Goal: Information Seeking & Learning: Learn about a topic

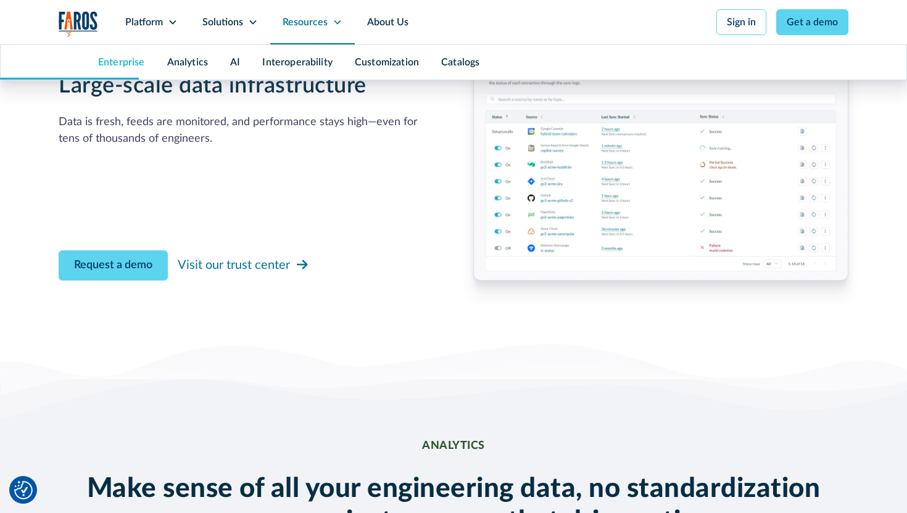
click at [329, 25] on div "Resources" at bounding box center [312, 22] width 85 height 44
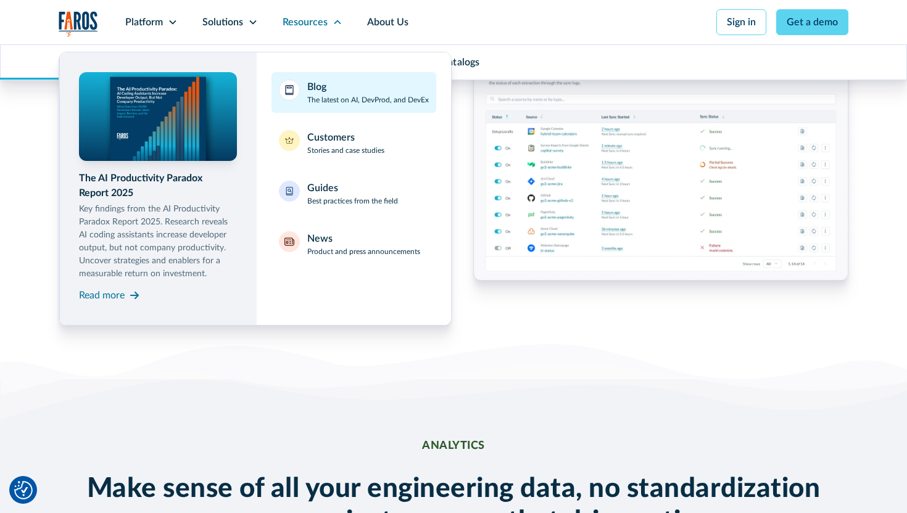
click at [359, 109] on link "Blog The latest on AI, DevProd, and DevEx" at bounding box center [353, 92] width 165 height 41
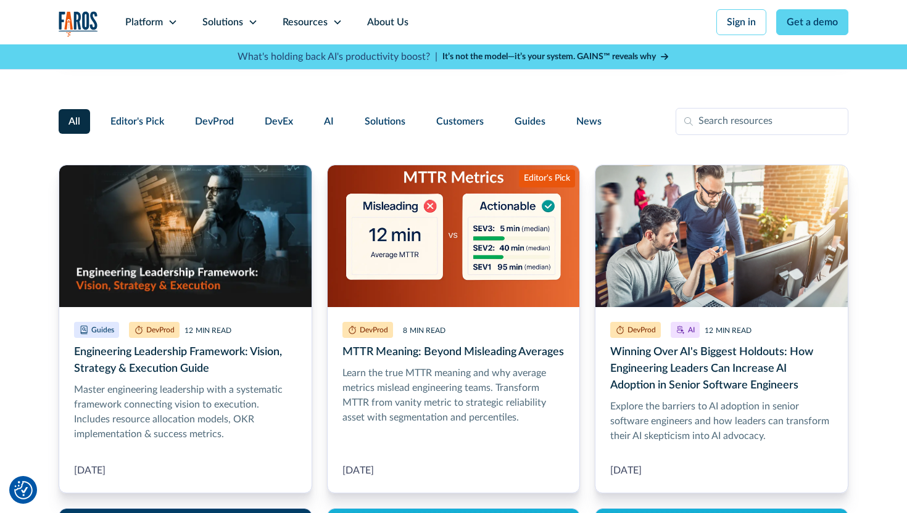
scroll to position [265, 0]
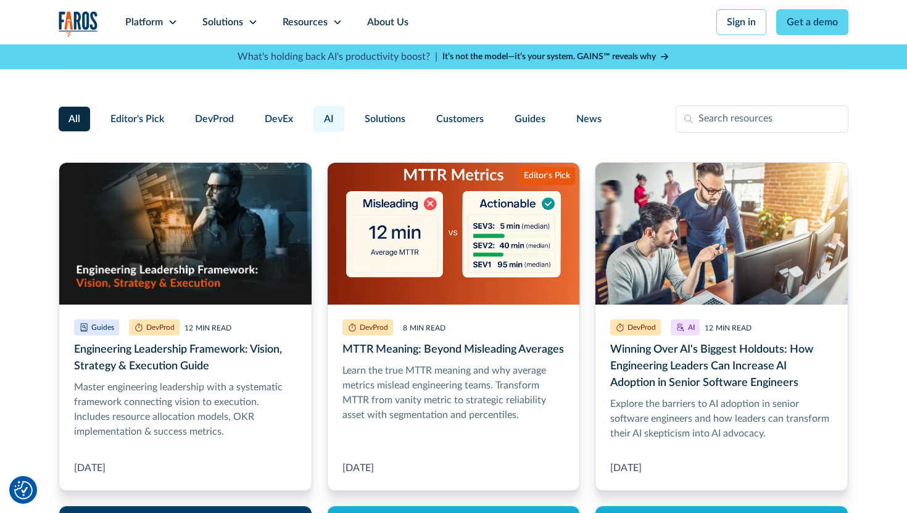
click at [324, 126] on span "AI" at bounding box center [329, 119] width 10 height 15
click at [312, 114] on input "AI" at bounding box center [312, 114] width 0 height 0
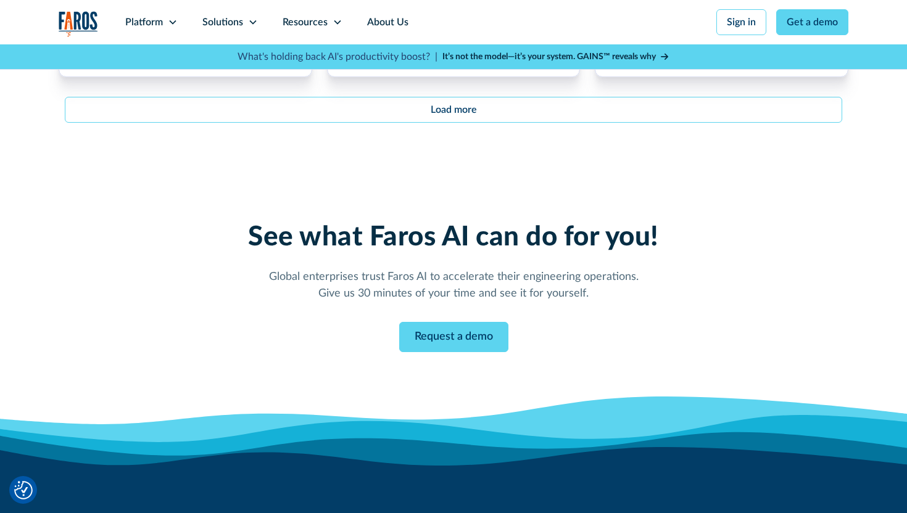
scroll to position [1708, 0]
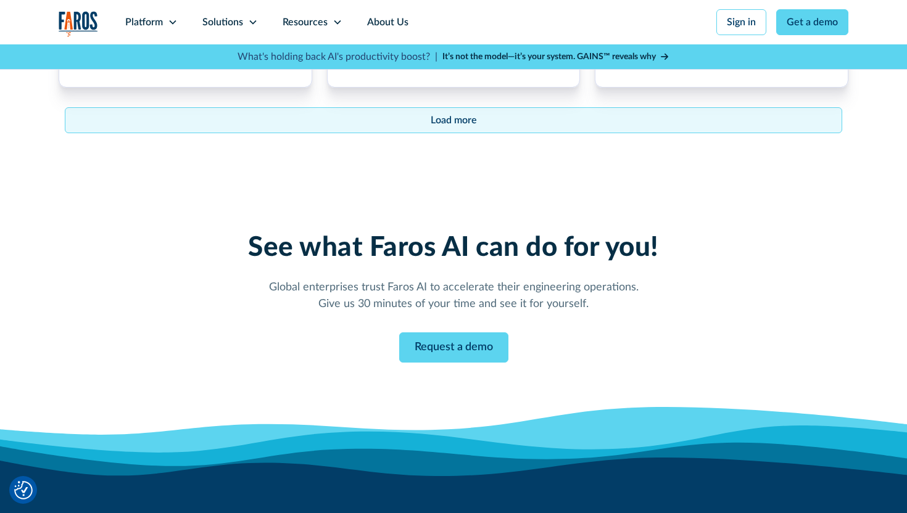
click at [373, 124] on link "Load more" at bounding box center [453, 120] width 777 height 26
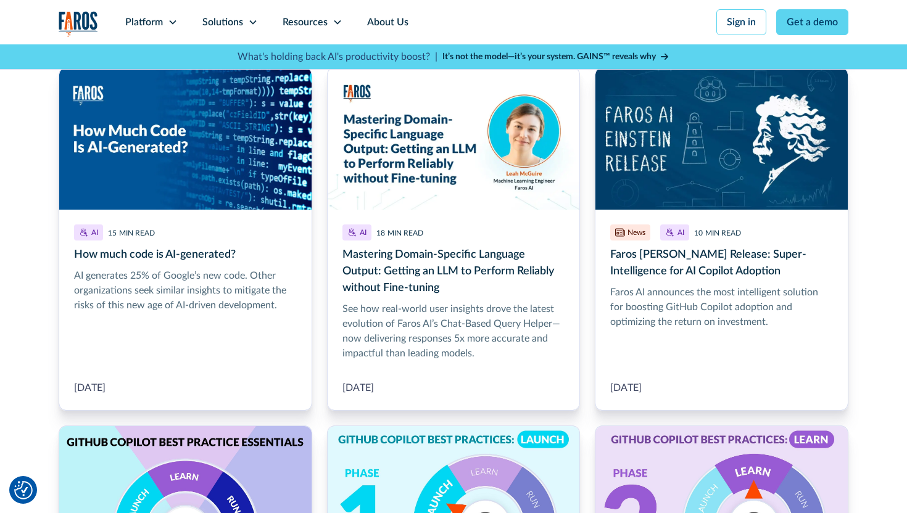
scroll to position [2125, 0]
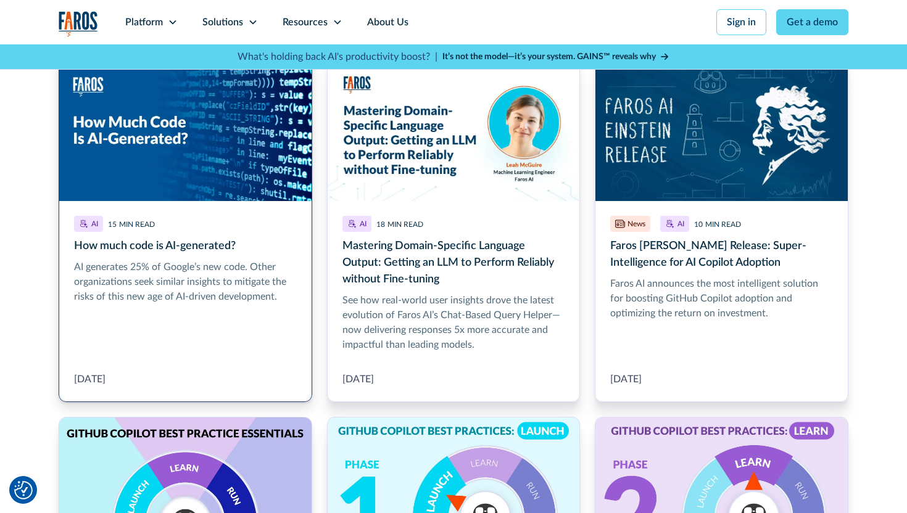
click at [272, 174] on link "How much code is AI-generated?" at bounding box center [186, 231] width 254 height 344
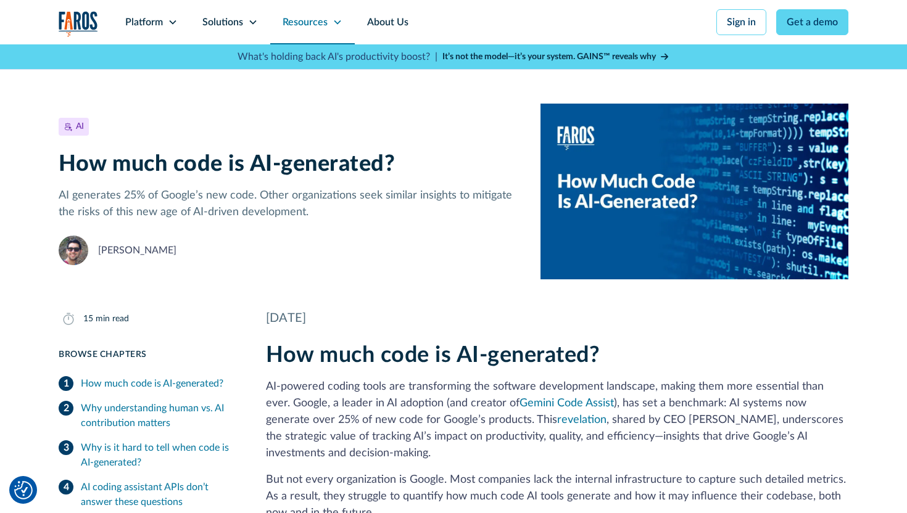
click at [325, 17] on div "Resources" at bounding box center [305, 22] width 45 height 15
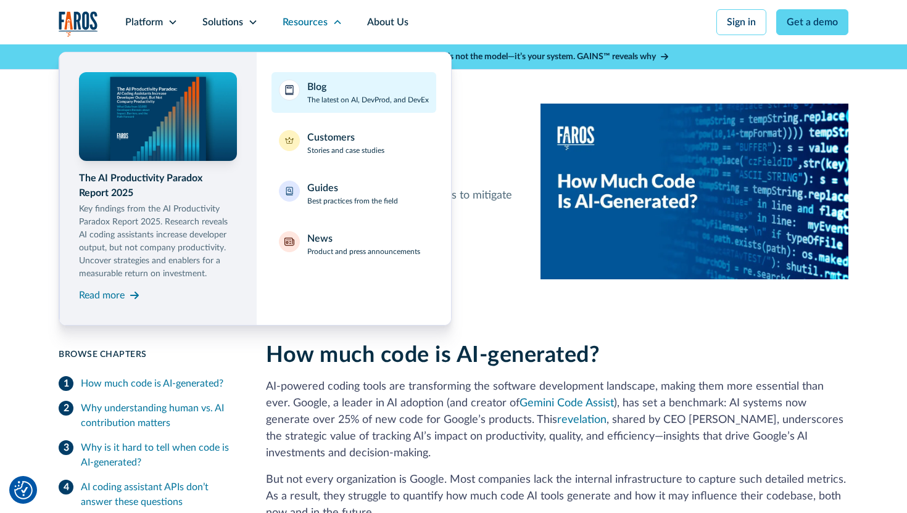
click at [353, 76] on link "Blog The latest on AI, DevProd, and DevEx" at bounding box center [353, 92] width 165 height 41
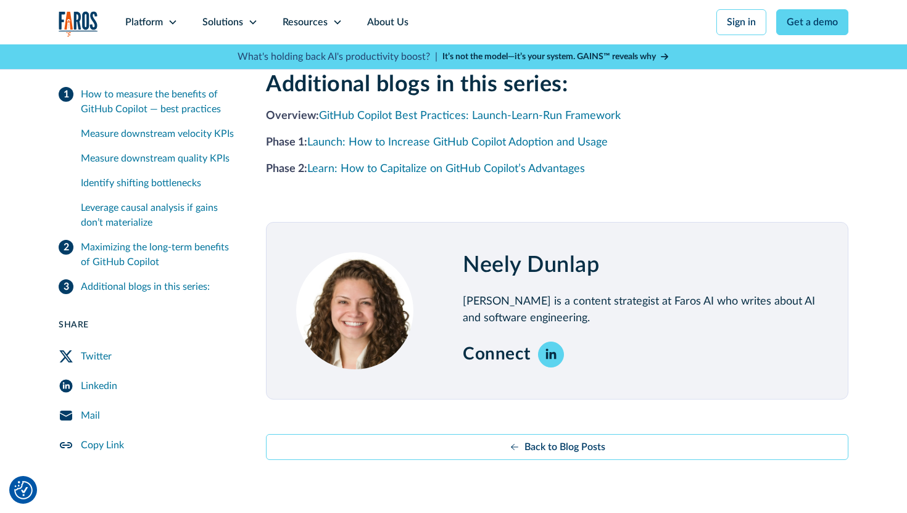
scroll to position [2252, 0]
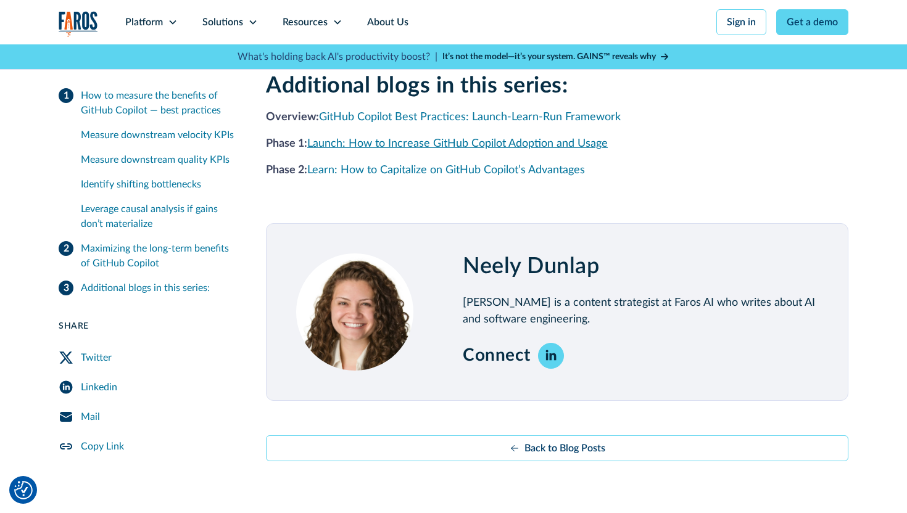
click at [391, 145] on link "Launch: How to Increase GitHub Copilot Adoption and Usage" at bounding box center [457, 143] width 300 height 11
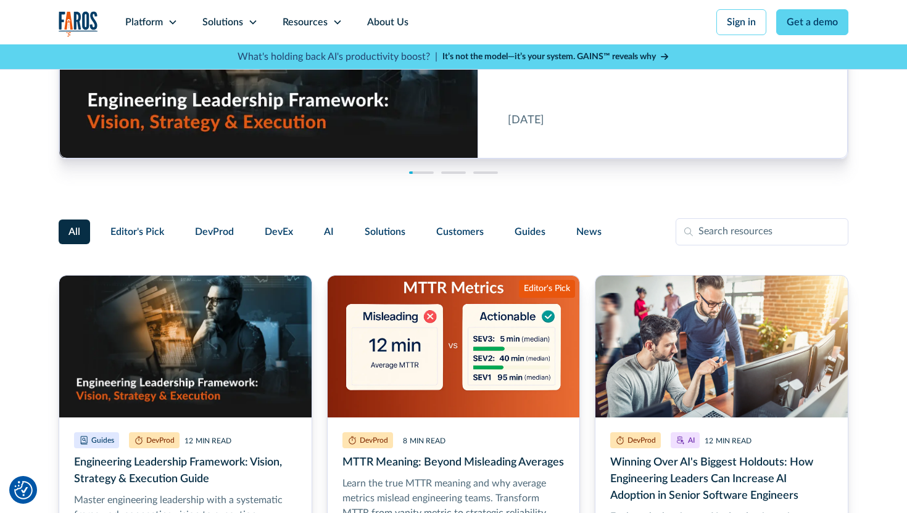
scroll to position [161, 0]
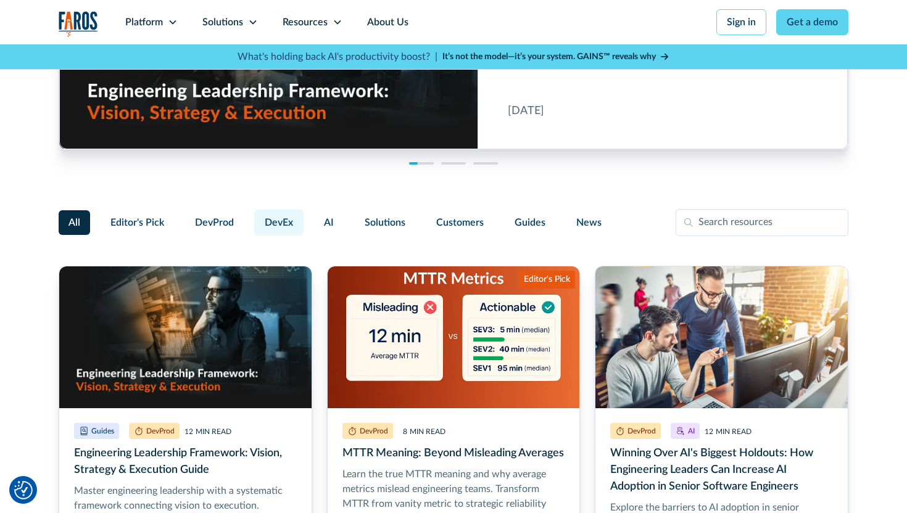
click at [277, 226] on span "DevEx" at bounding box center [279, 222] width 28 height 15
click at [252, 217] on input "DevEx" at bounding box center [252, 217] width 0 height 0
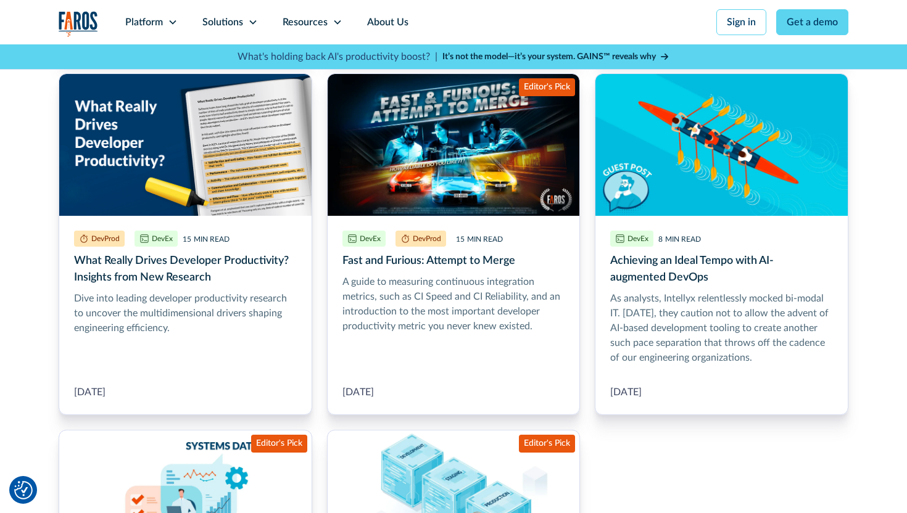
scroll to position [741, 0]
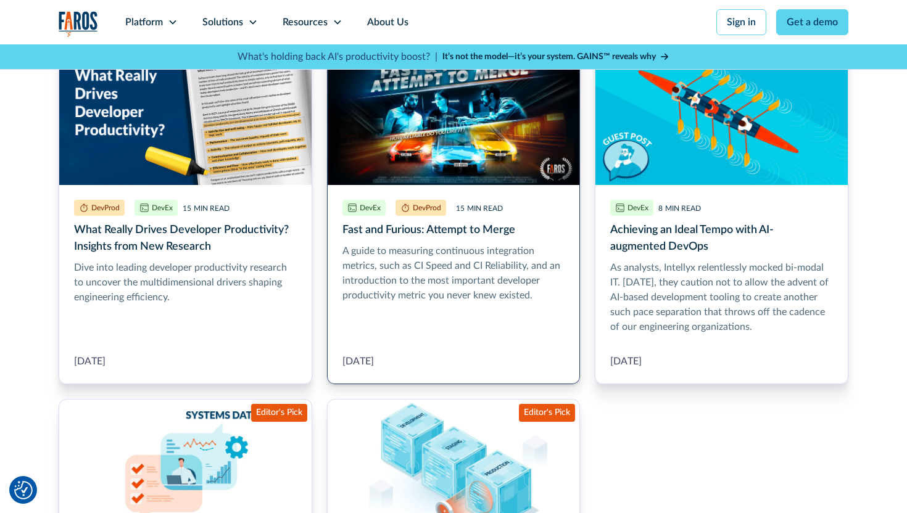
click at [416, 274] on link "Fast and Furious: Attempt to Merge" at bounding box center [454, 214] width 254 height 342
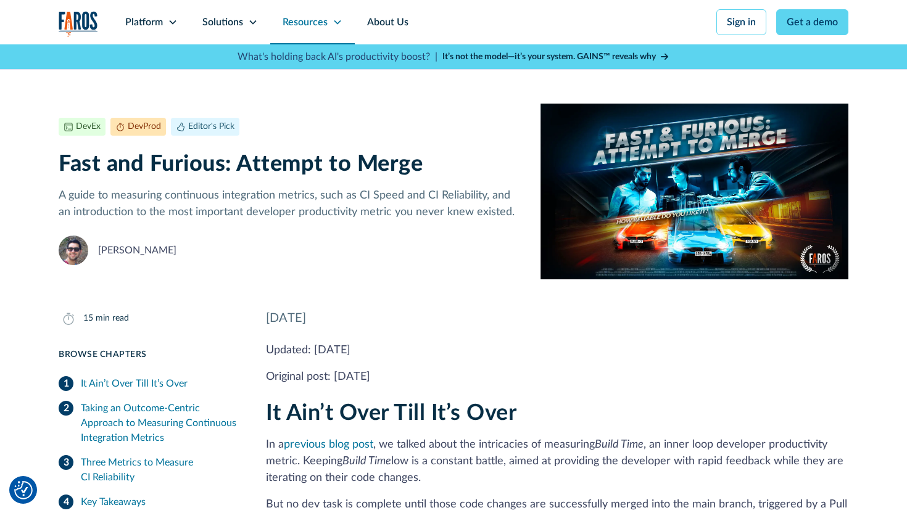
click at [341, 25] on div "Resources" at bounding box center [312, 22] width 85 height 44
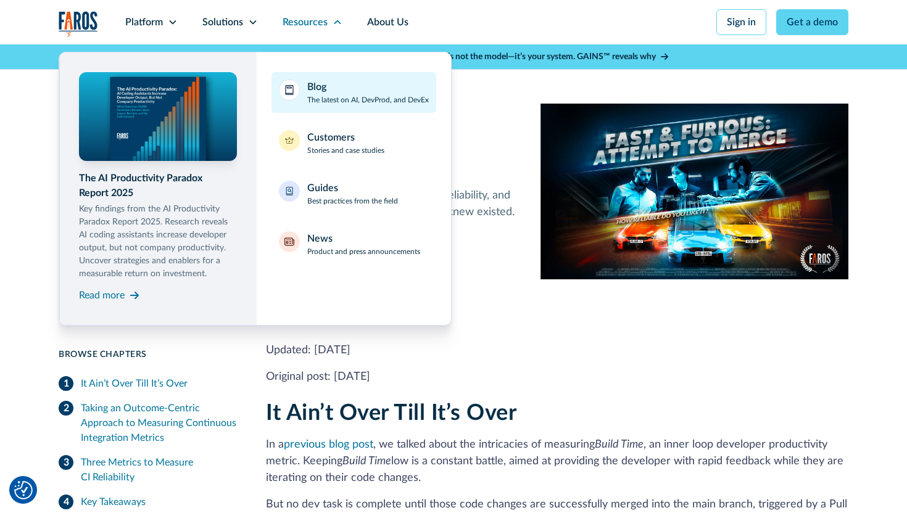
click at [375, 93] on div "Blog The latest on AI, DevProd, and DevEx" at bounding box center [368, 93] width 122 height 26
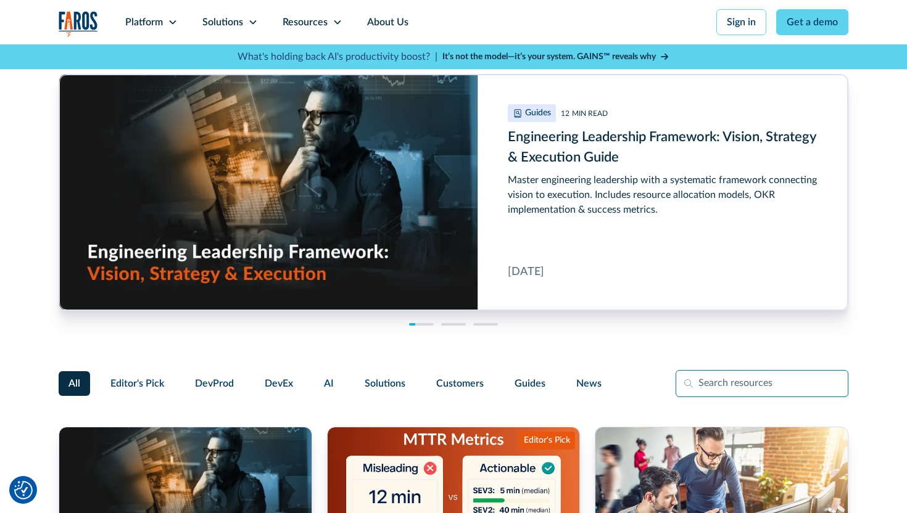
click at [715, 393] on input "Filter Form" at bounding box center [762, 383] width 173 height 27
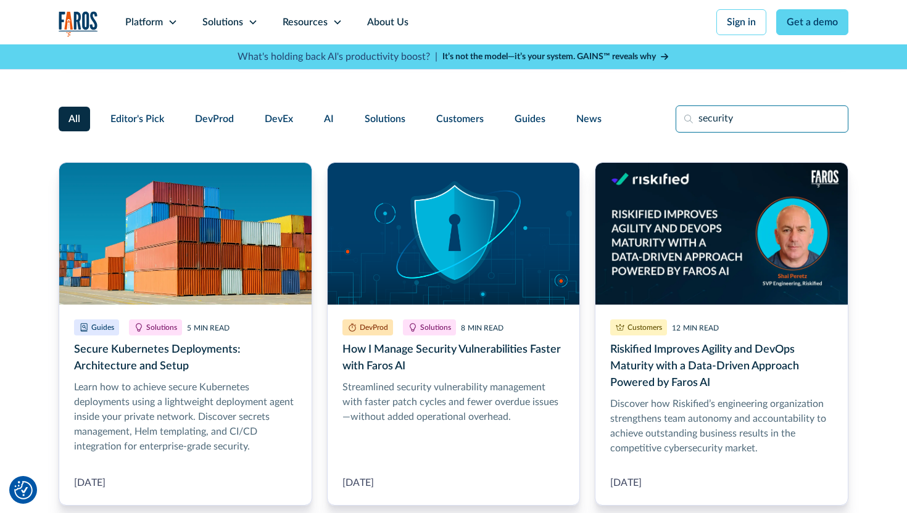
scroll to position [275, 0]
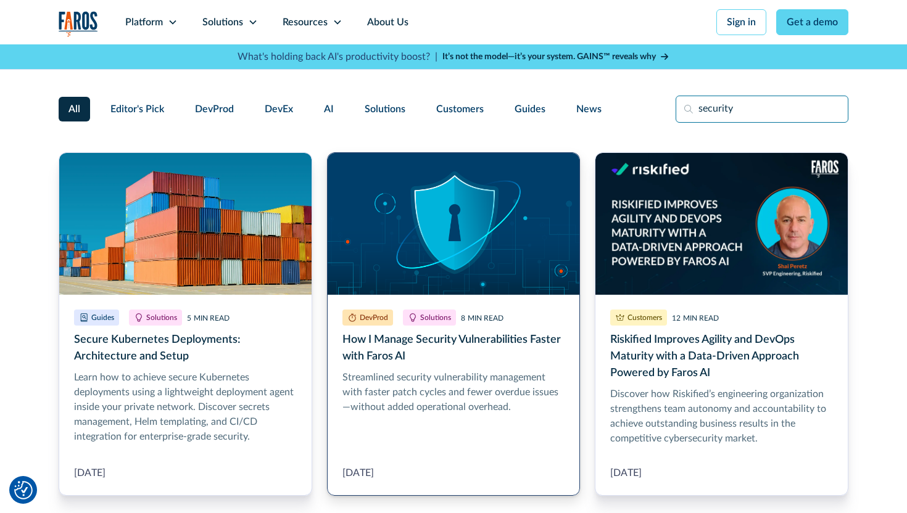
type input "security"
click at [540, 349] on link "How I Manage Security Vulnerabilities Faster with Faros AI" at bounding box center [454, 324] width 254 height 344
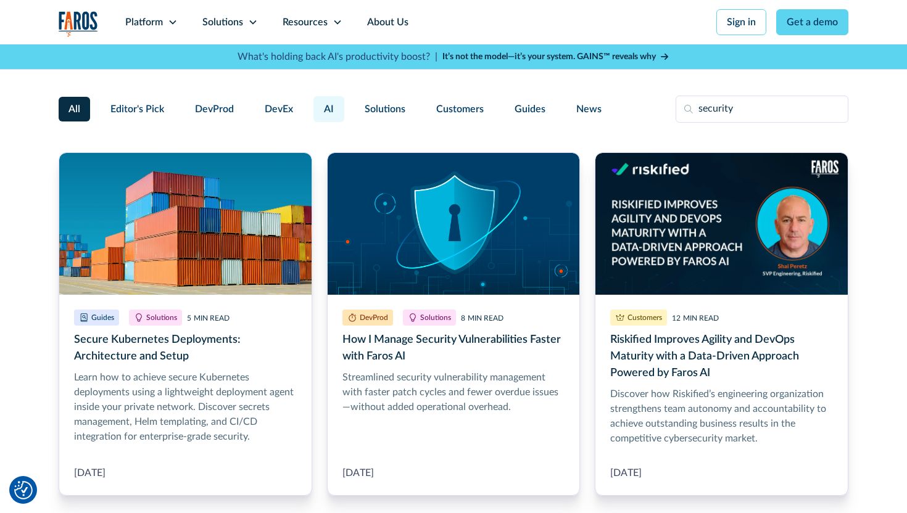
click at [334, 113] on label "AI" at bounding box center [328, 109] width 31 height 26
click at [312, 104] on input "AI" at bounding box center [312, 104] width 0 height 0
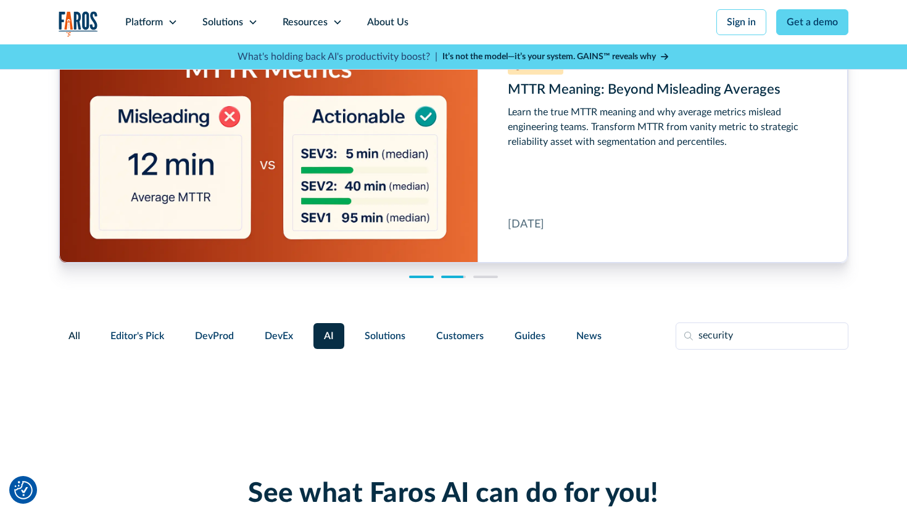
scroll to position [25, 0]
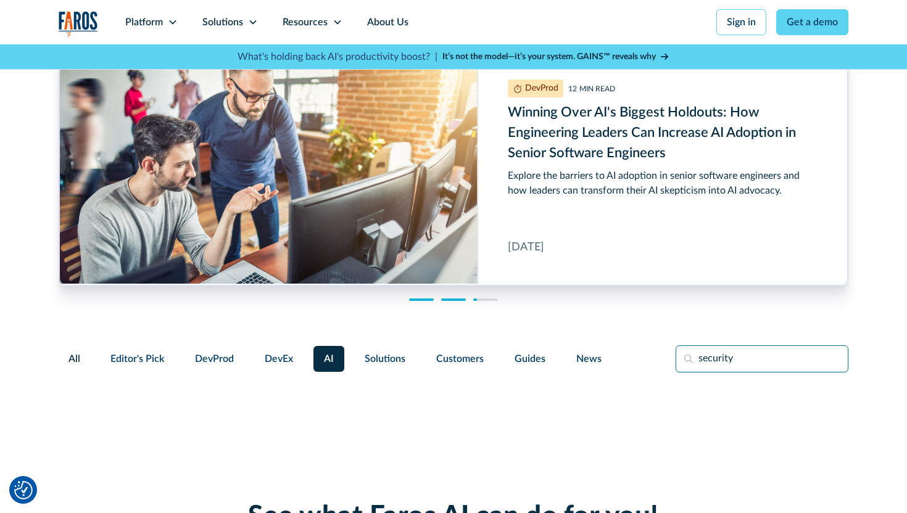
click at [722, 361] on input "security" at bounding box center [762, 359] width 173 height 27
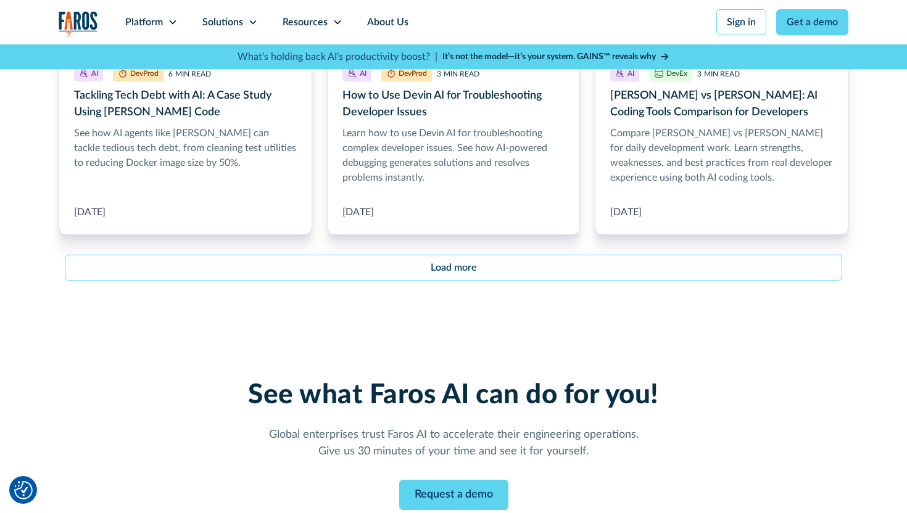
scroll to position [1570, 0]
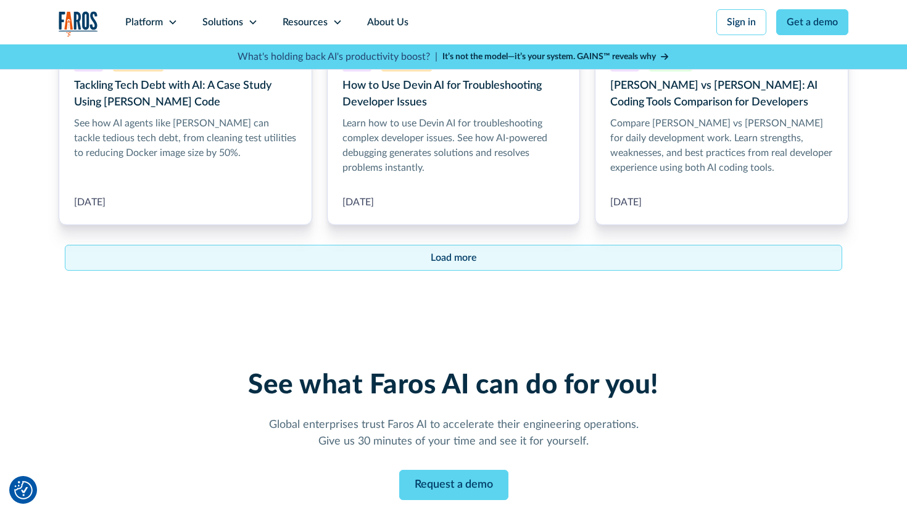
click at [470, 251] on div "Load more" at bounding box center [454, 258] width 46 height 15
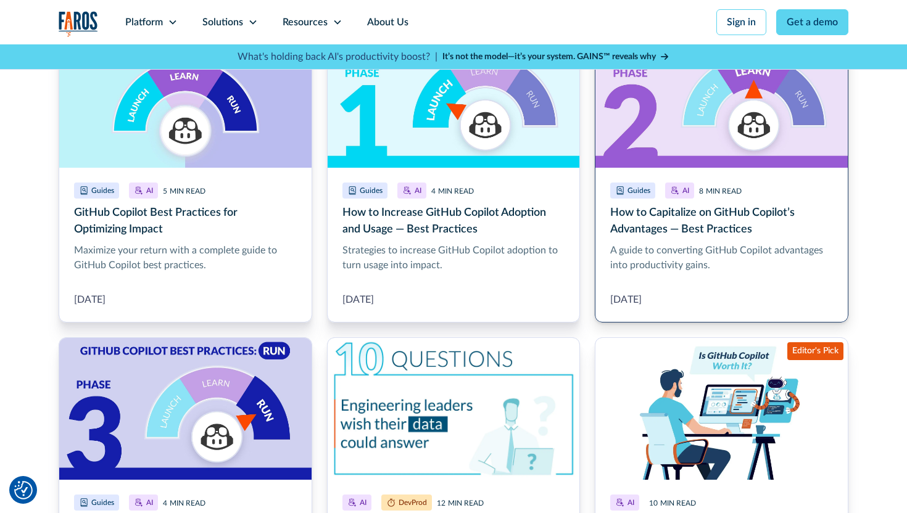
scroll to position [2513, 0]
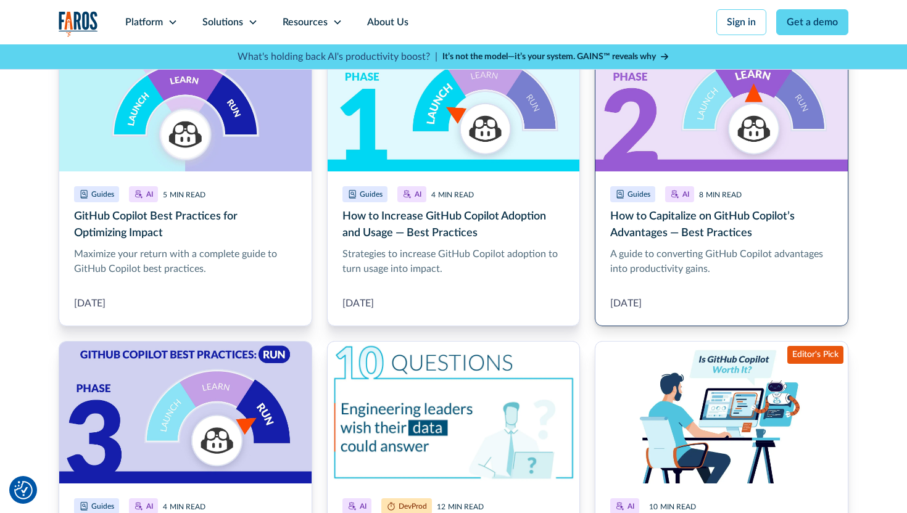
click at [722, 225] on link "How to Capitalize on GitHub Copilot’s Advantages — Best Practices" at bounding box center [722, 177] width 254 height 297
